Goal: Task Accomplishment & Management: Manage account settings

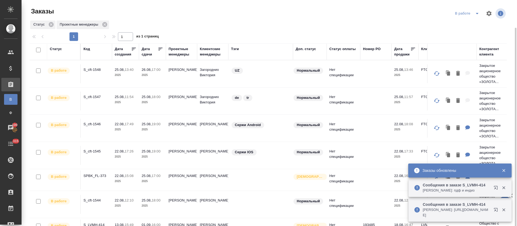
scroll to position [9, 0]
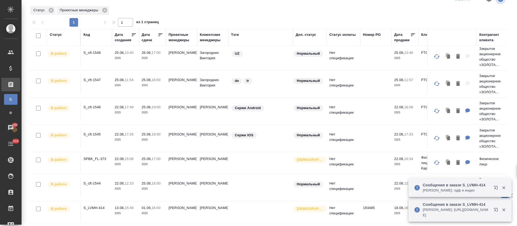
click at [495, 209] on icon "button" at bounding box center [494, 209] width 3 height 3
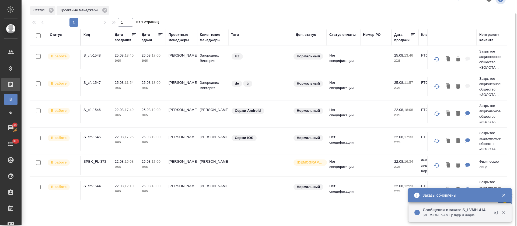
scroll to position [0, 0]
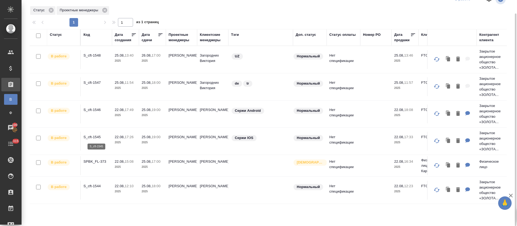
click at [98, 137] on p "S_cft-1545" at bounding box center [96, 136] width 26 height 5
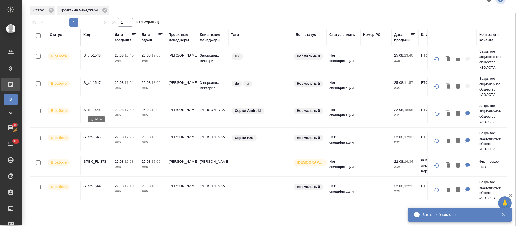
click at [95, 112] on p "S_cft-1546" at bounding box center [96, 109] width 26 height 5
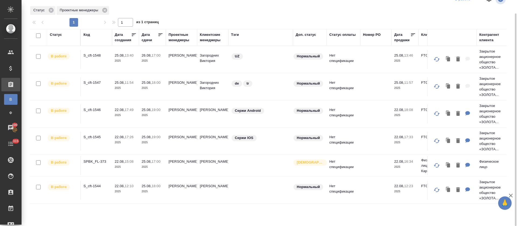
click at [87, 53] on p "S_cft-1548" at bounding box center [96, 55] width 26 height 5
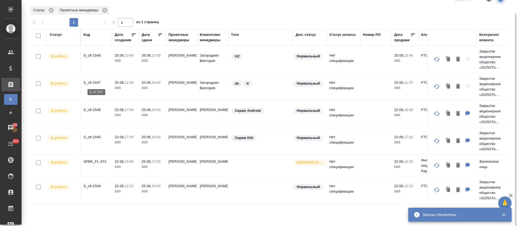
click at [90, 81] on p "S_cft-1547" at bounding box center [96, 82] width 26 height 5
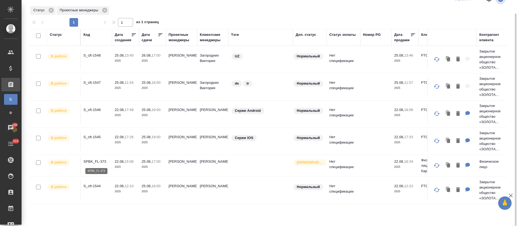
click at [97, 162] on p "SPBK_FL-373" at bounding box center [96, 161] width 26 height 5
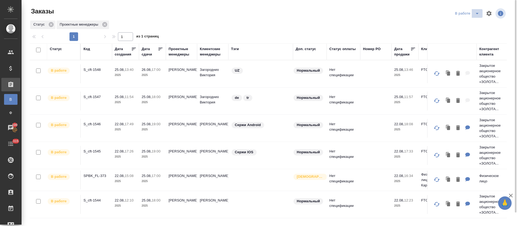
click at [475, 14] on icon "split button" at bounding box center [477, 13] width 6 height 6
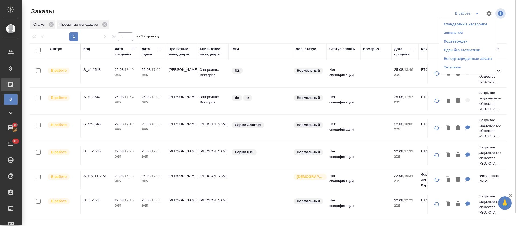
click at [470, 38] on li "Подтвержден" at bounding box center [467, 41] width 57 height 9
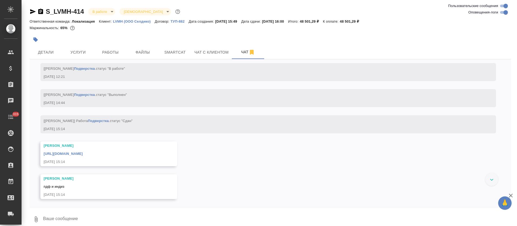
scroll to position [1630, 0]
click at [117, 56] on button "Работы" at bounding box center [110, 51] width 32 height 13
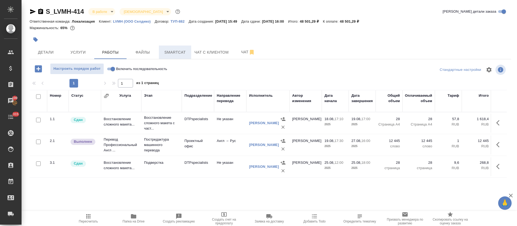
click at [184, 55] on span "Smartcat" at bounding box center [175, 52] width 26 height 7
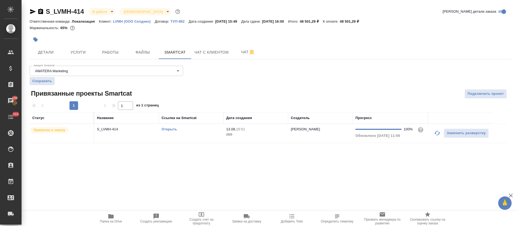
click at [167, 132] on td "Открыть" at bounding box center [191, 133] width 65 height 19
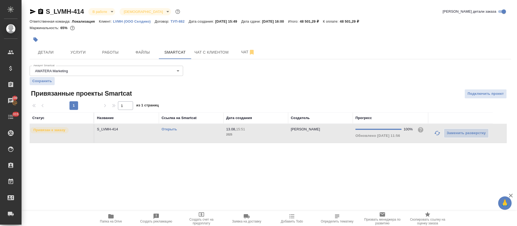
click at [170, 133] on td "Открыть" at bounding box center [191, 133] width 65 height 19
click at [117, 50] on span "Работы" at bounding box center [110, 52] width 26 height 7
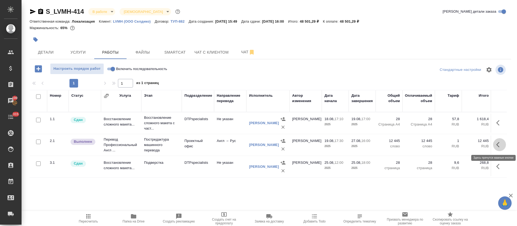
click at [498, 146] on icon "button" at bounding box center [497, 144] width 3 height 5
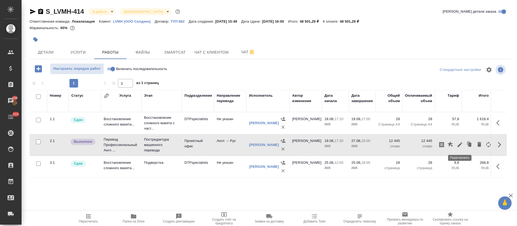
click at [458, 145] on icon "button" at bounding box center [459, 144] width 5 height 5
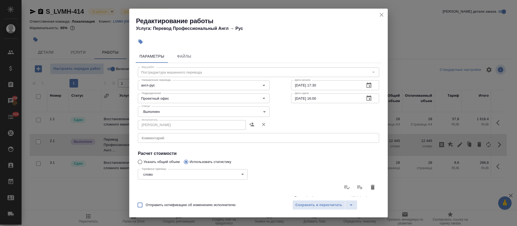
click at [149, 111] on body "🙏 .cls-1 fill:#fff; AWATERA Tretyakova Olga Клиенты Спецификации Заказы 100 Чат…" at bounding box center [258, 113] width 517 height 226
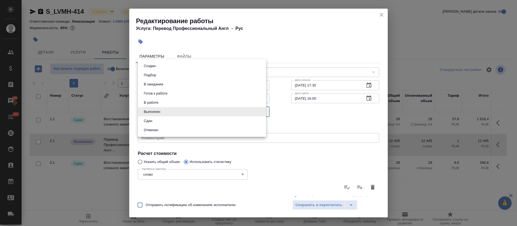
click at [150, 124] on li "Сдан" at bounding box center [202, 120] width 128 height 9
type input "closed"
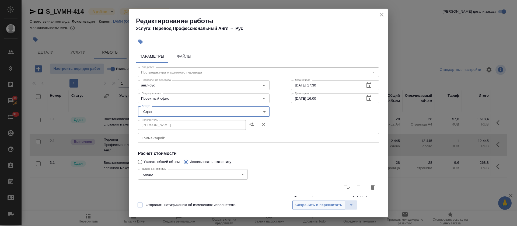
click at [297, 203] on span "Сохранить и пересчитать" at bounding box center [318, 205] width 47 height 6
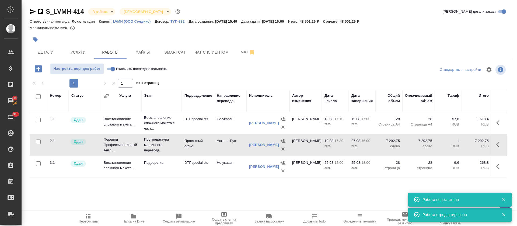
click at [85, 219] on span "Пересчитать" at bounding box center [88, 221] width 19 height 4
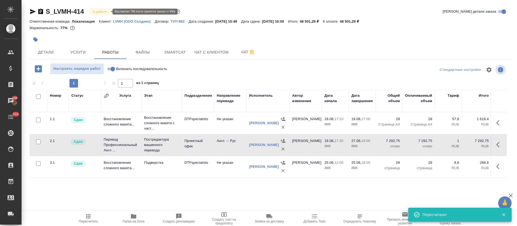
click at [106, 11] on body "🙏 .cls-1 fill:#fff; AWATERA Tretyakova Olga Клиенты Спецификации Заказы 100 Чат…" at bounding box center [258, 113] width 517 height 226
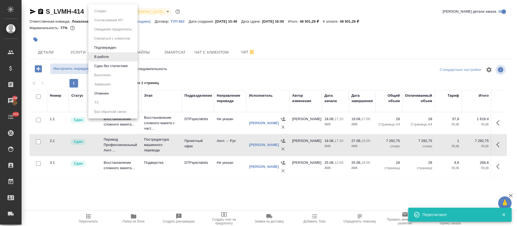
click at [104, 69] on li "Сдан без статистики" at bounding box center [112, 65] width 49 height 9
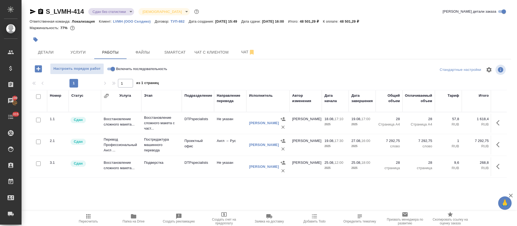
click at [242, 55] on span "Чат" at bounding box center [248, 52] width 26 height 7
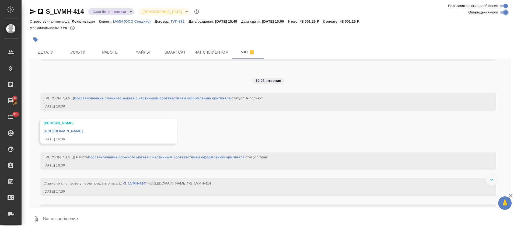
click at [503, 13] on input "Оповещения-логи" at bounding box center [505, 12] width 19 height 6
checkbox input "false"
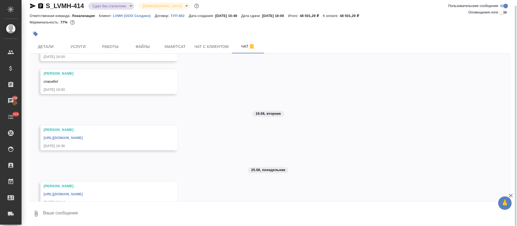
scroll to position [191, 0]
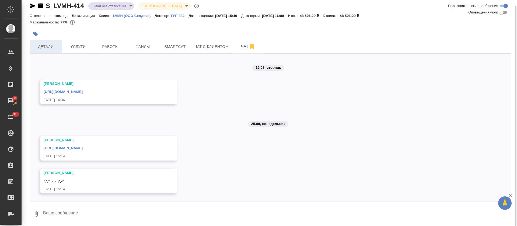
click at [56, 47] on span "Детали" at bounding box center [46, 46] width 26 height 7
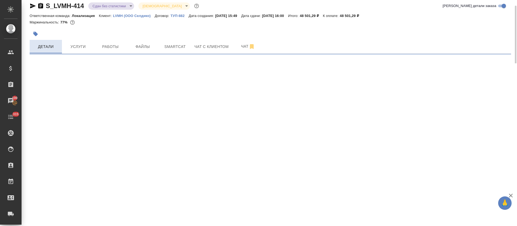
select select "RU"
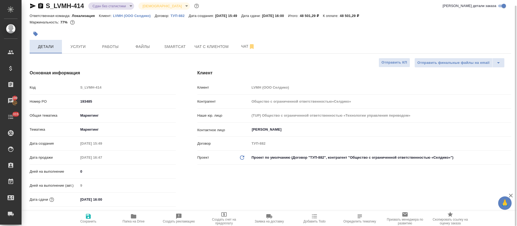
type textarea "x"
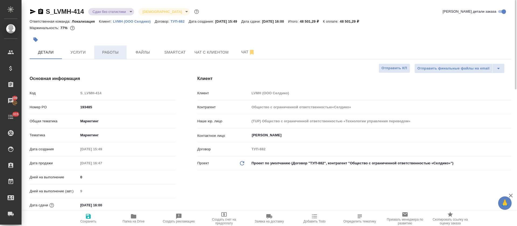
click at [116, 58] on button "Работы" at bounding box center [110, 51] width 32 height 13
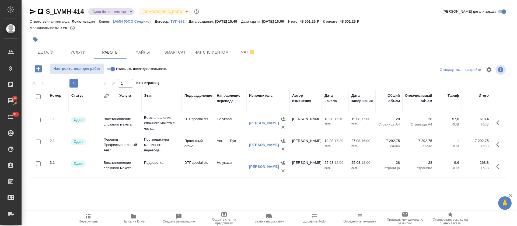
click at [129, 10] on body "🙏 .cls-1 fill:#fff; AWATERA Tretyakova Olga Клиенты Спецификации Заказы 100 Чат…" at bounding box center [258, 113] width 517 height 226
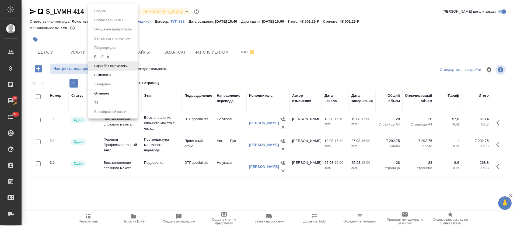
click at [120, 76] on li "Выполнен" at bounding box center [112, 74] width 49 height 9
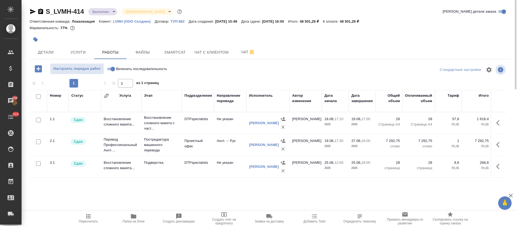
click at [30, 10] on icon "button" at bounding box center [33, 11] width 6 height 6
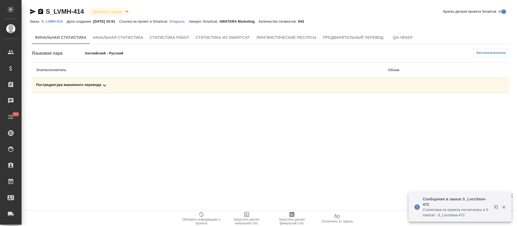
click at [242, 89] on td "Постредактура машинного перевода" at bounding box center [208, 85] width 352 height 15
click at [242, 84] on div "Постредактура машинного перевода" at bounding box center [207, 85] width 343 height 6
click at [483, 105] on icon "button" at bounding box center [484, 104] width 5 height 5
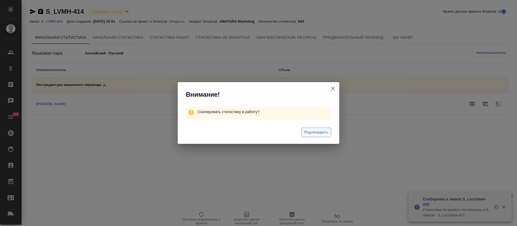
click at [315, 133] on span "Подтвердить" at bounding box center [316, 132] width 24 height 6
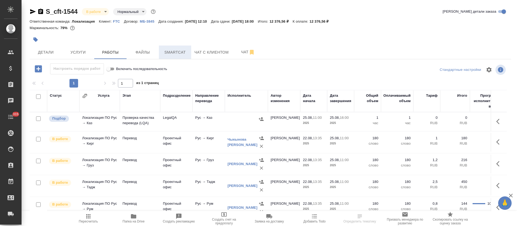
click at [169, 56] on button "Smartcat" at bounding box center [175, 51] width 32 height 13
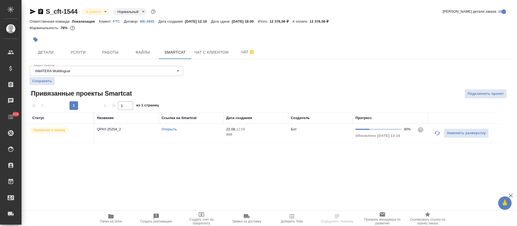
click at [436, 135] on icon "button" at bounding box center [437, 133] width 6 height 6
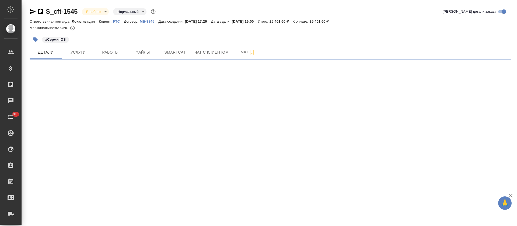
select select "RU"
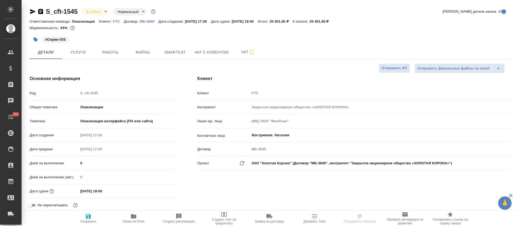
type textarea "x"
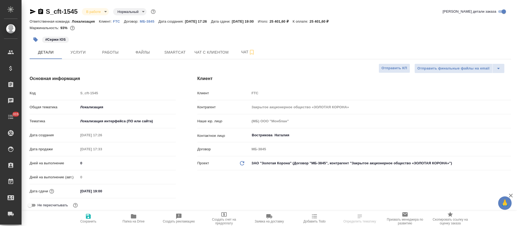
type textarea "x"
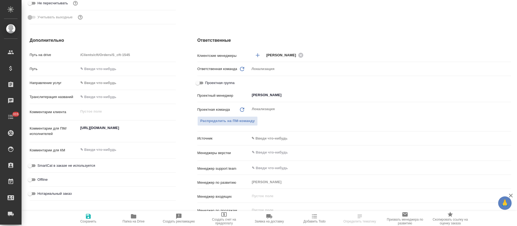
type textarea "x"
click at [98, 130] on textarea "https://smartcat.com/projects/c2167bad-6919-42f6-9136-a07398b7a8d9/files?target…" at bounding box center [126, 130] width 97 height 15
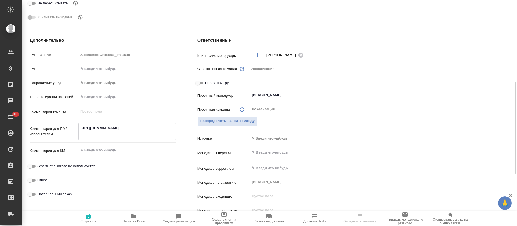
click at [98, 130] on textarea "https://smartcat.com/projects/c2167bad-6919-42f6-9136-a07398b7a8d9/files?target…" at bounding box center [127, 131] width 97 height 15
type textarea "x"
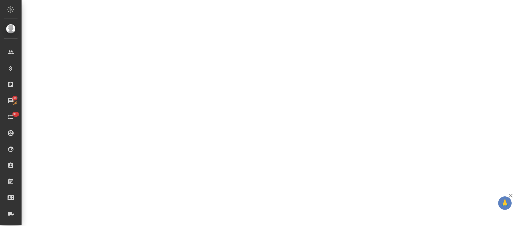
select select "RU"
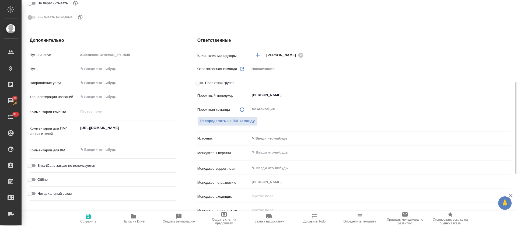
type textarea "x"
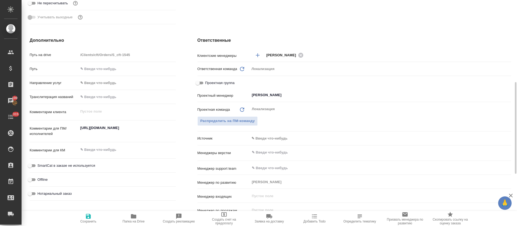
type textarea "x"
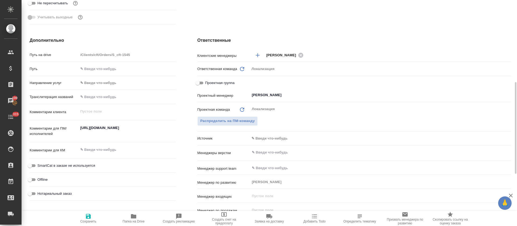
type textarea "x"
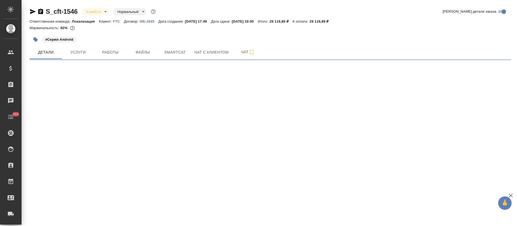
select select "RU"
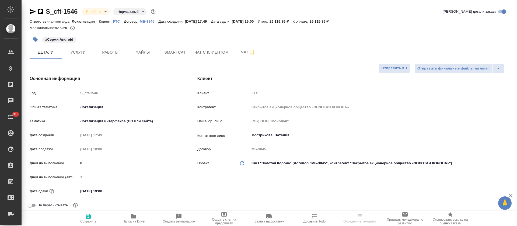
type textarea "x"
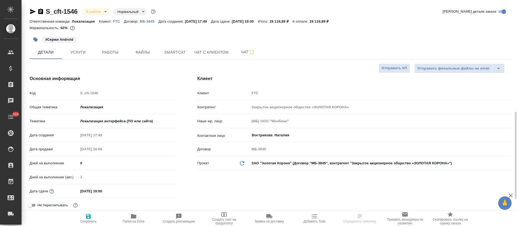
type textarea "x"
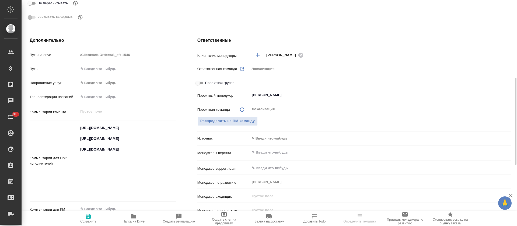
type textarea "x"
click at [91, 140] on textarea "https://smartcat.com/projects/83fbdc97-7f3c-4db6-867b-8ebb96f778bc/files?target…" at bounding box center [127, 161] width 97 height 74
click at [92, 131] on textarea "https://smartcat.com/projects/83fbdc97-7f3c-4db6-867b-8ebb96f778bc/files?target…" at bounding box center [127, 161] width 97 height 74
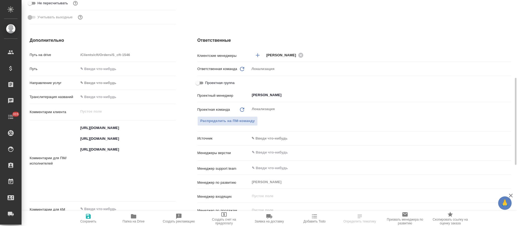
type textarea "x"
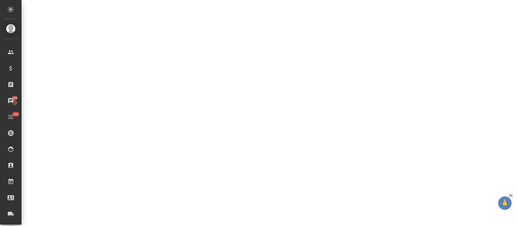
select select "RU"
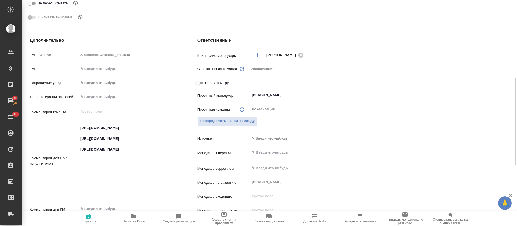
type textarea "x"
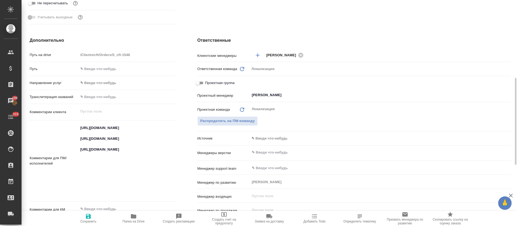
type textarea "x"
click at [108, 167] on textarea "https://smartcat.com/projects/83fbdc97-7f3c-4db6-867b-8ebb96f778bc/files?target…" at bounding box center [126, 160] width 97 height 74
click at [108, 167] on textarea "https://smartcat.com/projects/83fbdc97-7f3c-4db6-867b-8ebb96f778bc/files?target…" at bounding box center [127, 161] width 97 height 74
type textarea "x"
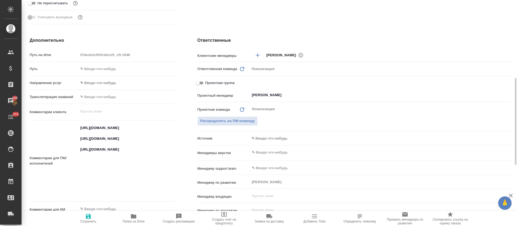
type textarea "x"
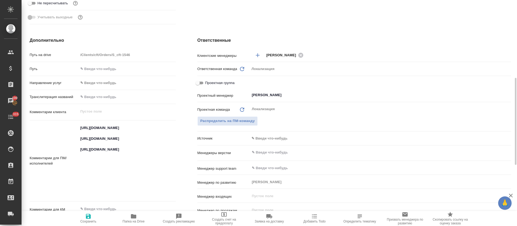
type textarea "x"
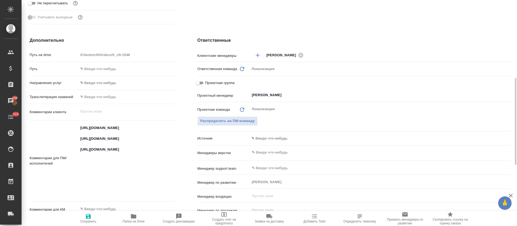
type textarea "x"
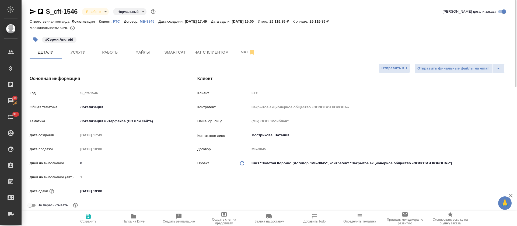
type textarea "x"
drag, startPoint x: 70, startPoint y: 12, endPoint x: 43, endPoint y: 14, distance: 27.8
click at [43, 14] on div "S_cft-1546 В работе inProgress Нормальный normal" at bounding box center [93, 11] width 127 height 9
copy link "S_cft-1546"
type textarea "x"
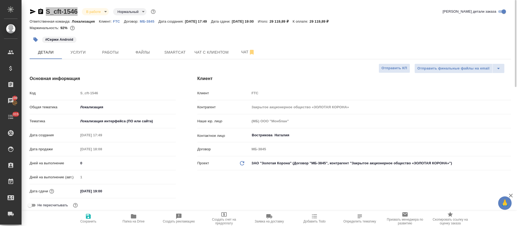
type textarea "x"
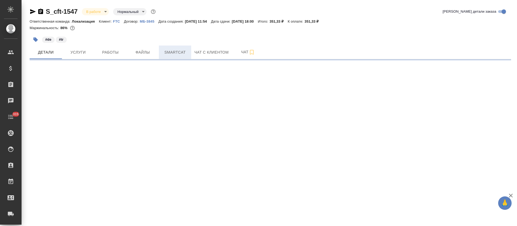
click at [175, 56] on button "Smartcat" at bounding box center [175, 51] width 32 height 13
select select "RU"
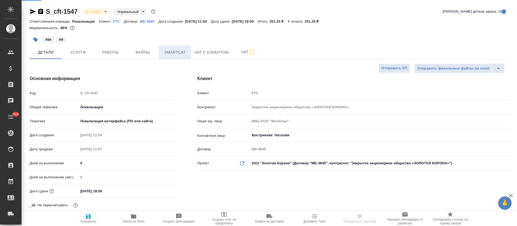
type textarea "x"
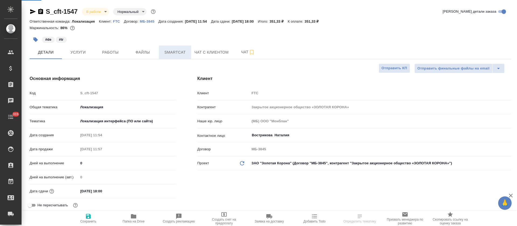
type textarea "x"
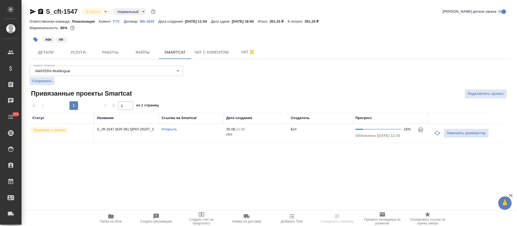
click at [435, 132] on icon "button" at bounding box center [437, 133] width 6 height 6
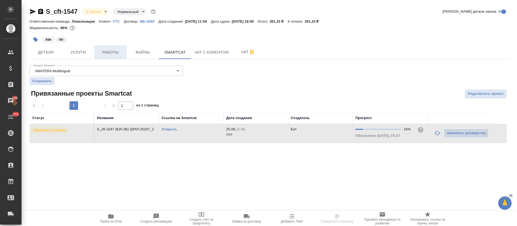
click at [112, 55] on span "Работы" at bounding box center [110, 52] width 26 height 7
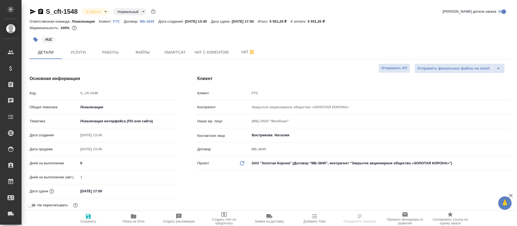
select select "RU"
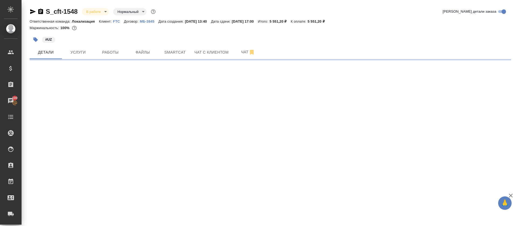
select select "RU"
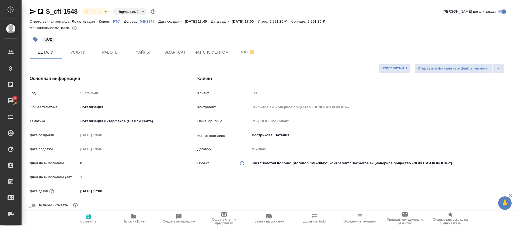
type textarea "x"
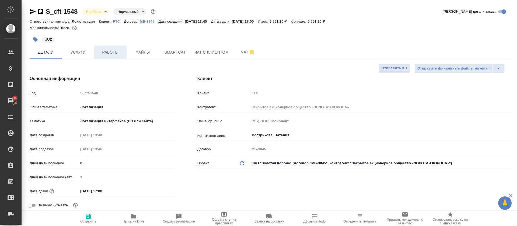
type textarea "x"
click at [110, 55] on span "Работы" at bounding box center [110, 52] width 26 height 7
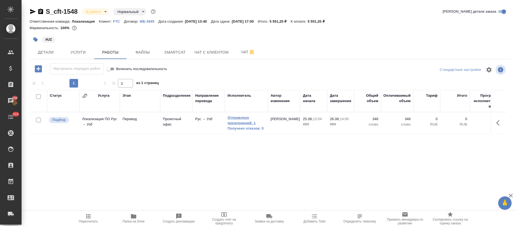
click at [239, 124] on link "Отправлено предложений: 1" at bounding box center [246, 120] width 38 height 11
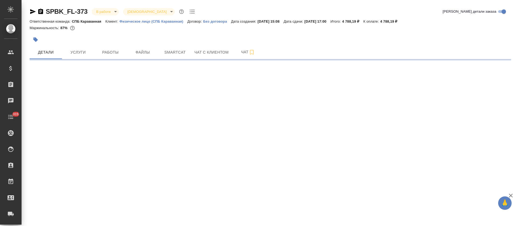
select select "RU"
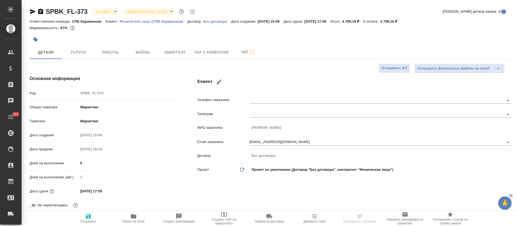
type textarea "x"
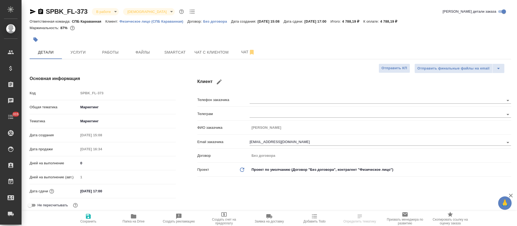
type textarea "x"
click at [111, 51] on span "Работы" at bounding box center [110, 52] width 26 height 7
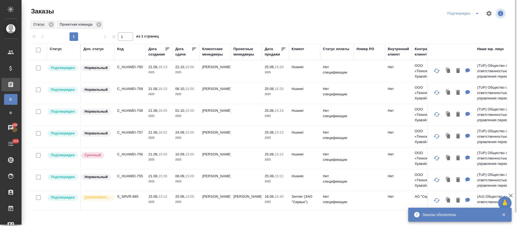
click at [475, 14] on icon "split button" at bounding box center [477, 13] width 6 height 6
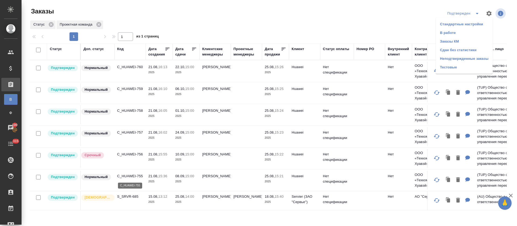
click at [129, 174] on p "C_HUAWEI-755" at bounding box center [130, 175] width 26 height 5
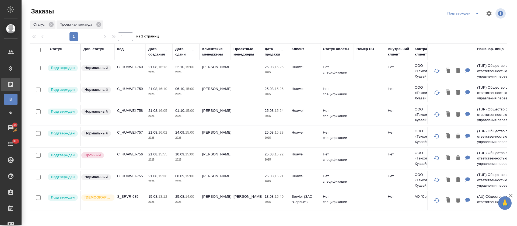
click at [476, 14] on icon "split button" at bounding box center [477, 13] width 6 height 6
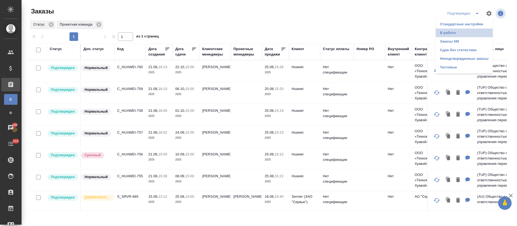
click at [471, 32] on li "В работе" at bounding box center [463, 33] width 57 height 9
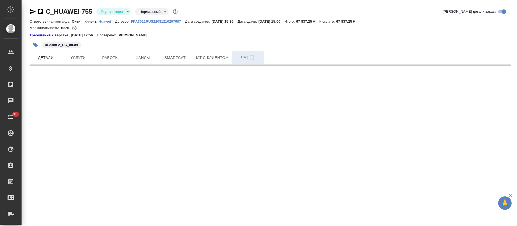
select select "RU"
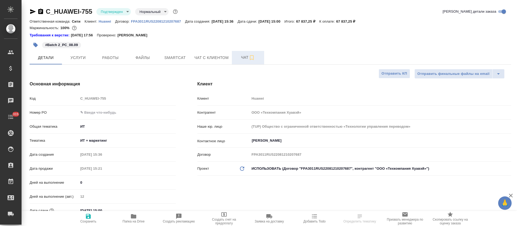
type textarea "x"
type input "Павлова Антонина a.pavlova"
click at [234, 58] on button "Чат" at bounding box center [248, 57] width 32 height 13
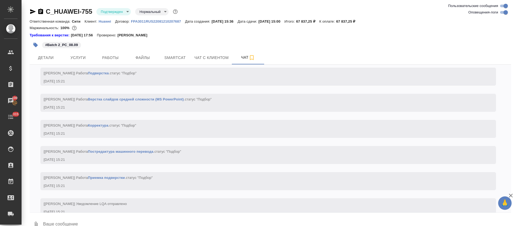
scroll to position [797, 0]
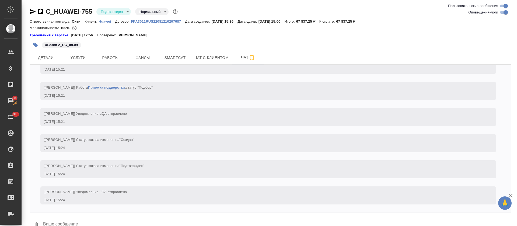
click at [506, 12] on input "Оповещения-логи" at bounding box center [505, 12] width 19 height 6
checkbox input "false"
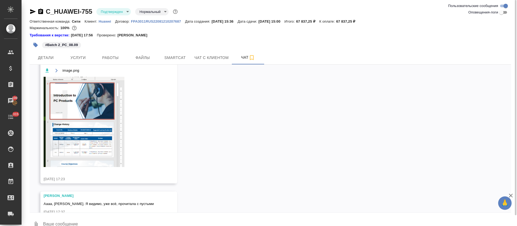
scroll to position [244, 0]
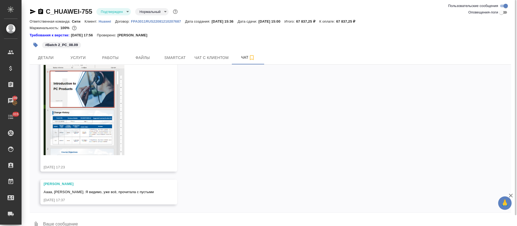
click at [104, 133] on img at bounding box center [84, 110] width 81 height 90
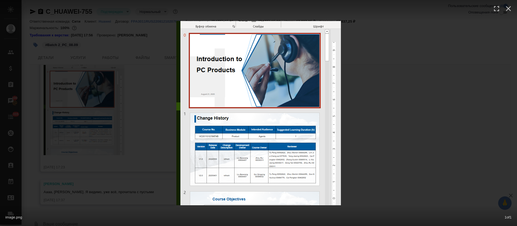
click at [389, 140] on div "image.png 1 of 1" at bounding box center [258, 113] width 517 height 226
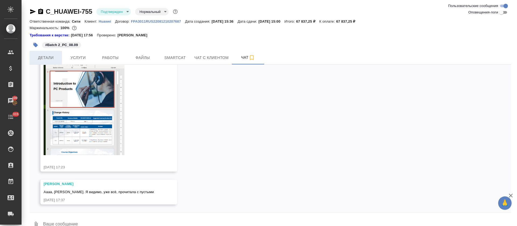
click at [38, 61] on span "Детали" at bounding box center [46, 57] width 26 height 7
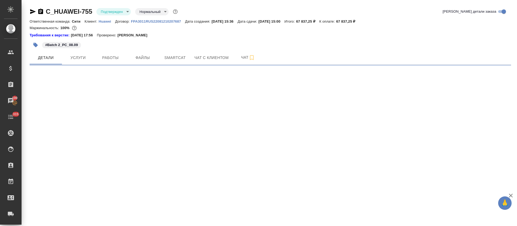
select select "RU"
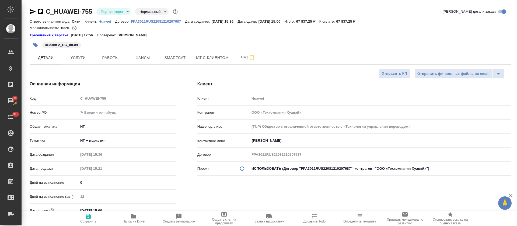
type textarea "x"
